Goal: Task Accomplishment & Management: Use online tool/utility

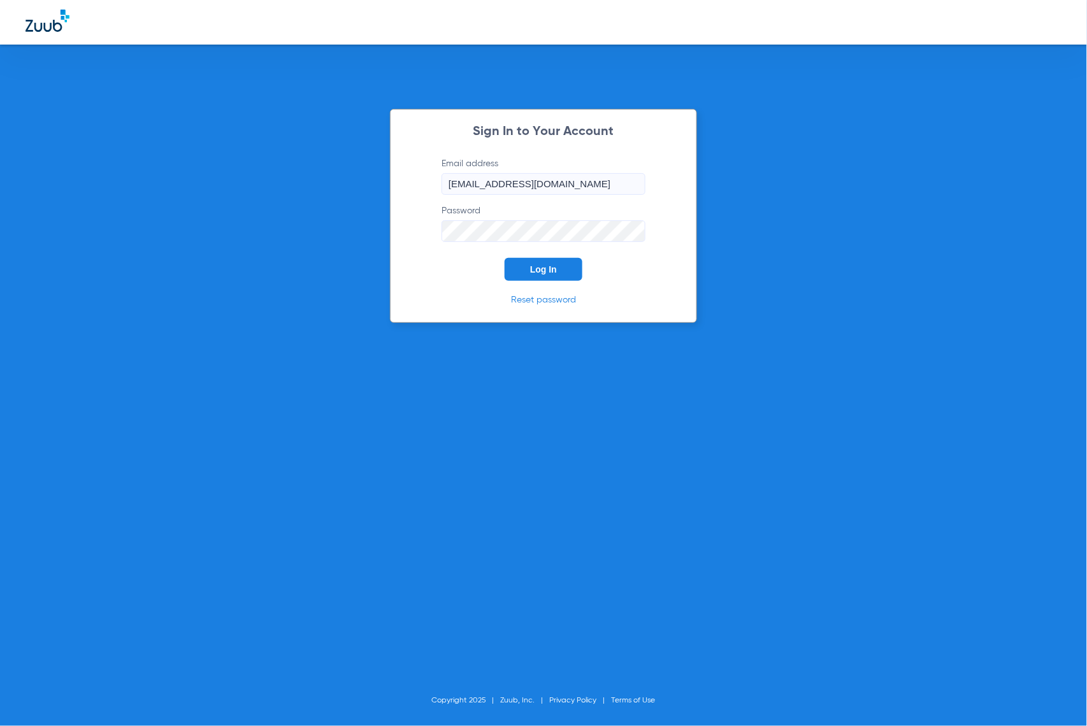
click at [559, 263] on button "Log In" at bounding box center [544, 269] width 78 height 23
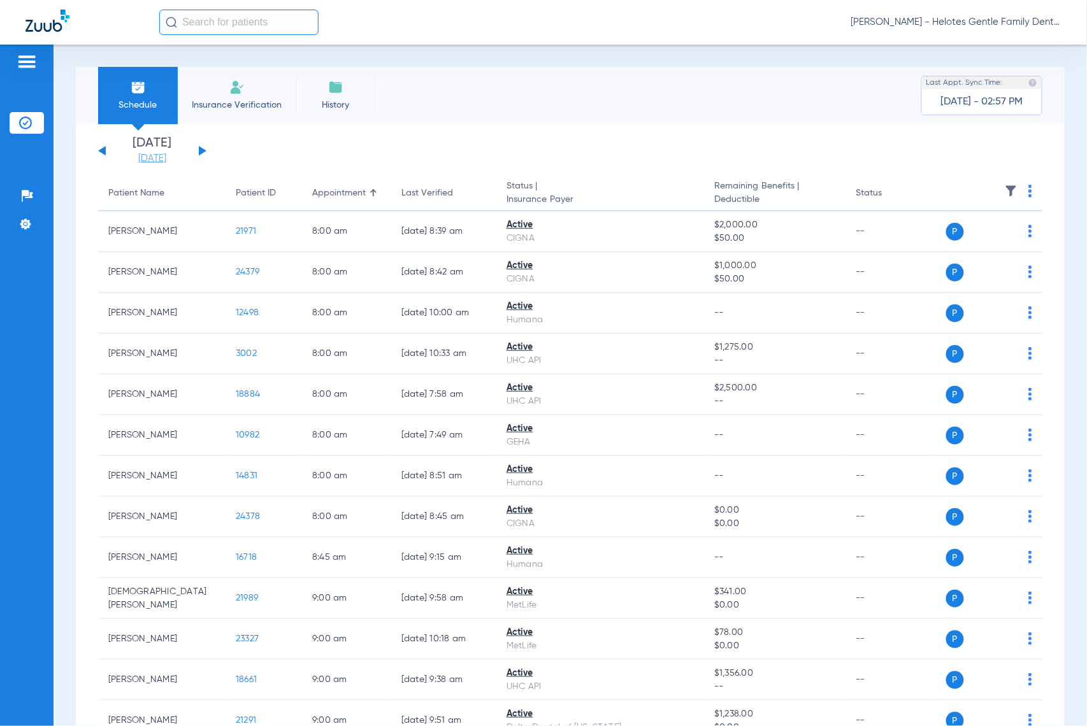
click at [149, 159] on link "[DATE]" at bounding box center [152, 158] width 76 height 13
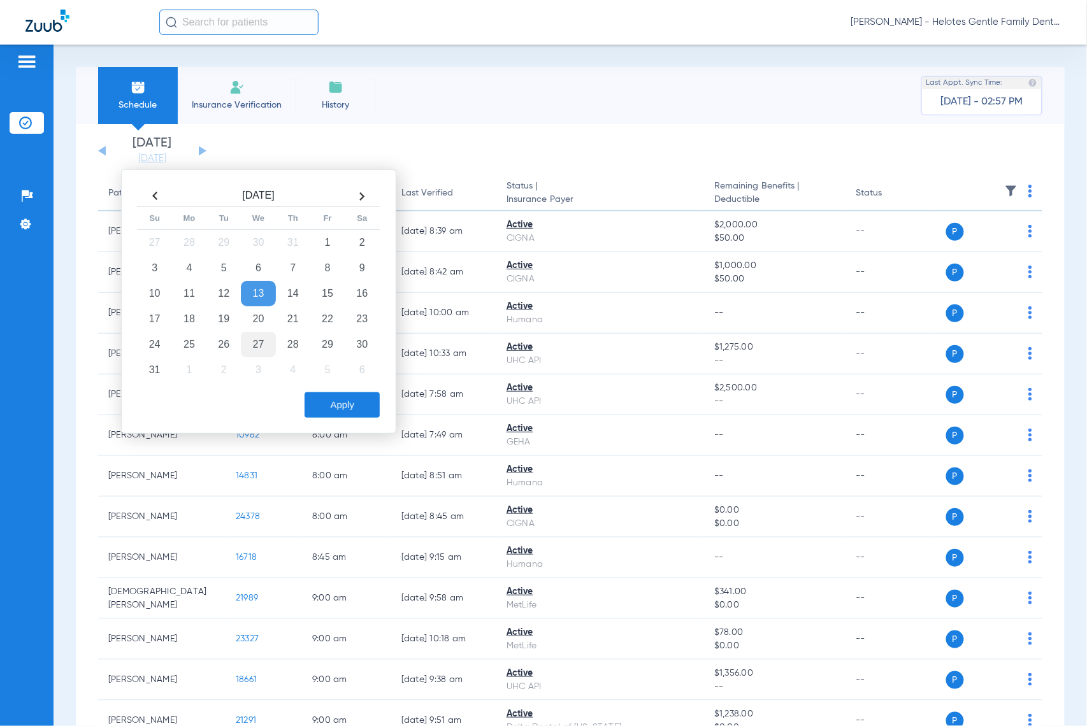
click at [250, 343] on td "27" at bounding box center [258, 344] width 34 height 25
click at [342, 407] on button "Apply" at bounding box center [342, 405] width 75 height 25
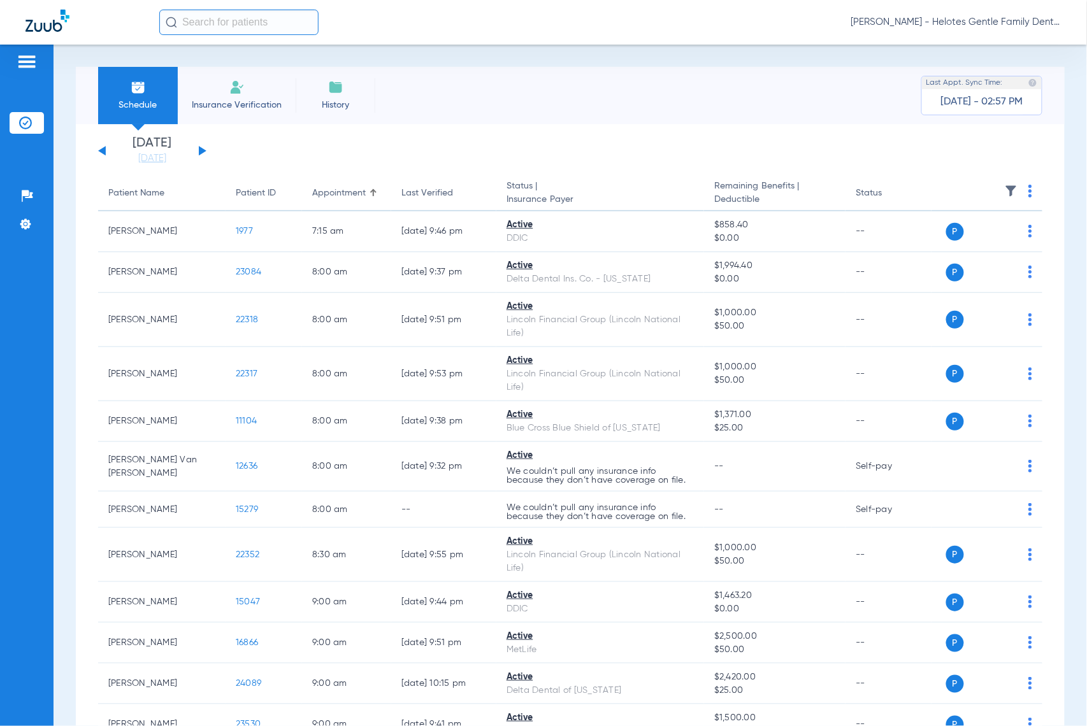
click at [1028, 194] on img at bounding box center [1030, 191] width 4 height 13
click at [956, 245] on span "Verify All" at bounding box center [970, 242] width 80 height 9
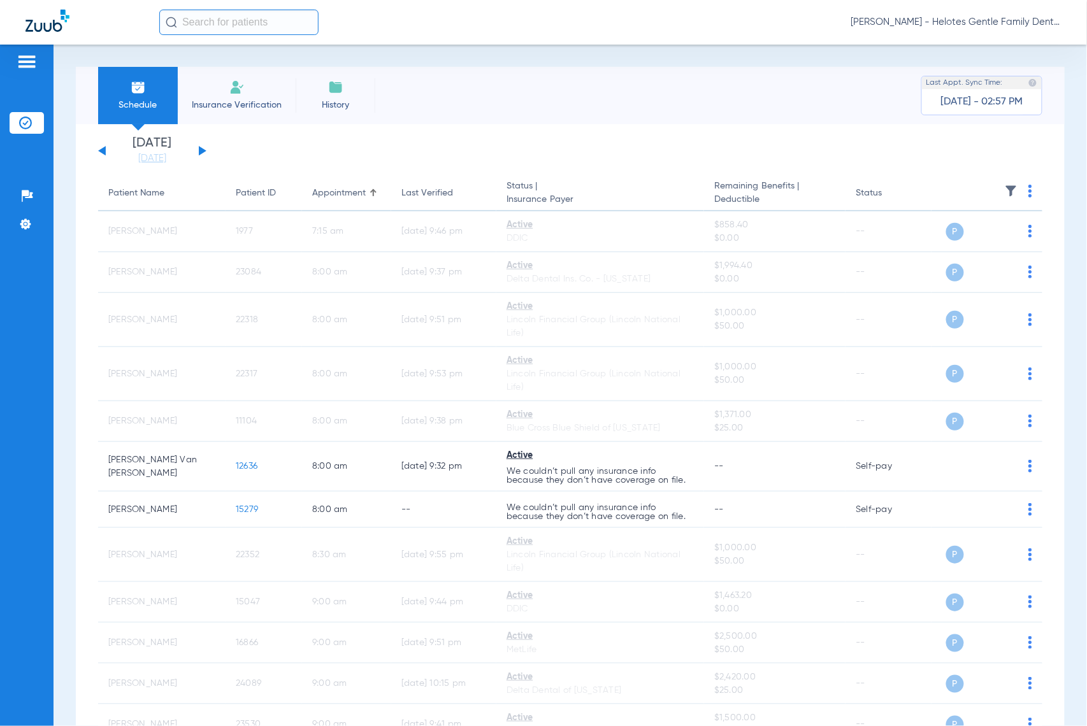
click at [108, 154] on div "[DATE] [DATE] [DATE] [DATE] [DATE] [DATE] [DATE] [DATE] [DATE] [DATE] [DATE] [D…" at bounding box center [152, 151] width 108 height 28
click at [104, 151] on button at bounding box center [102, 151] width 8 height 10
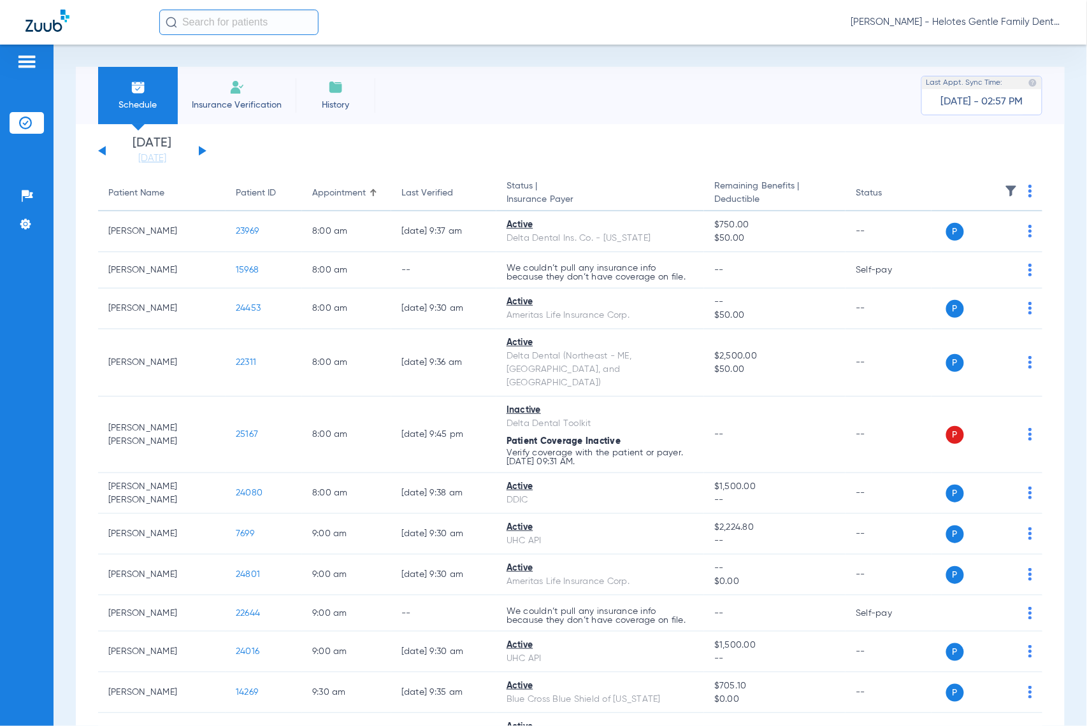
click at [1030, 187] on th at bounding box center [987, 194] width 111 height 36
